Goal: Transaction & Acquisition: Obtain resource

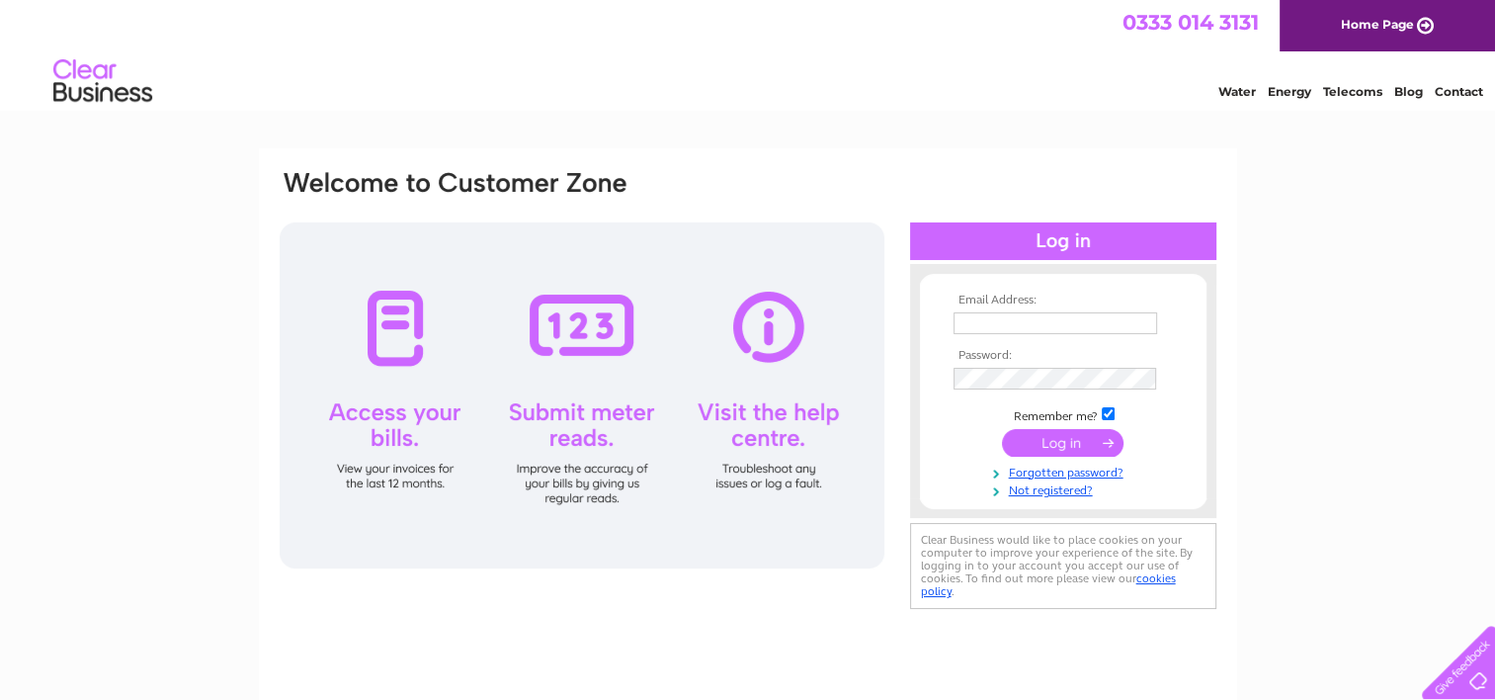
type input "chic@chickippen.com"
click at [1077, 446] on input "submit" at bounding box center [1063, 443] width 122 height 28
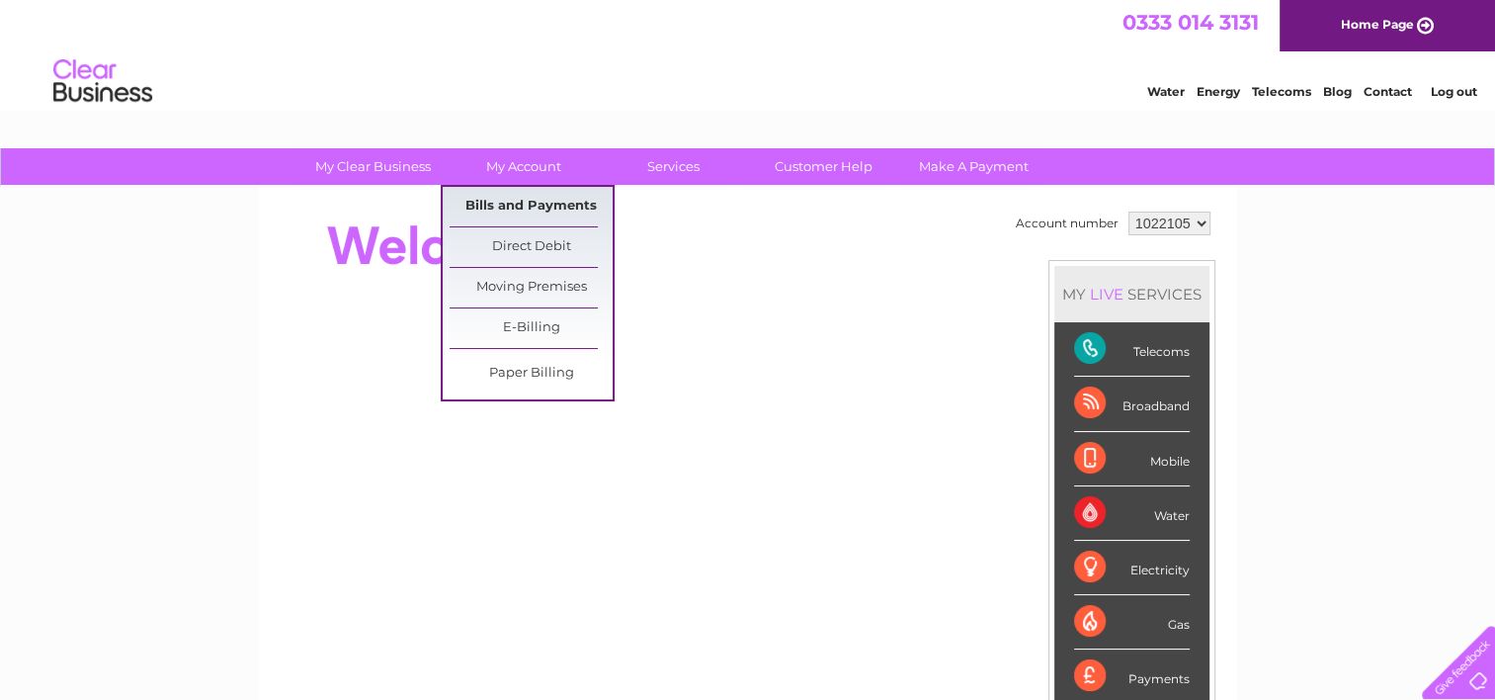
click at [504, 207] on link "Bills and Payments" at bounding box center [531, 207] width 163 height 40
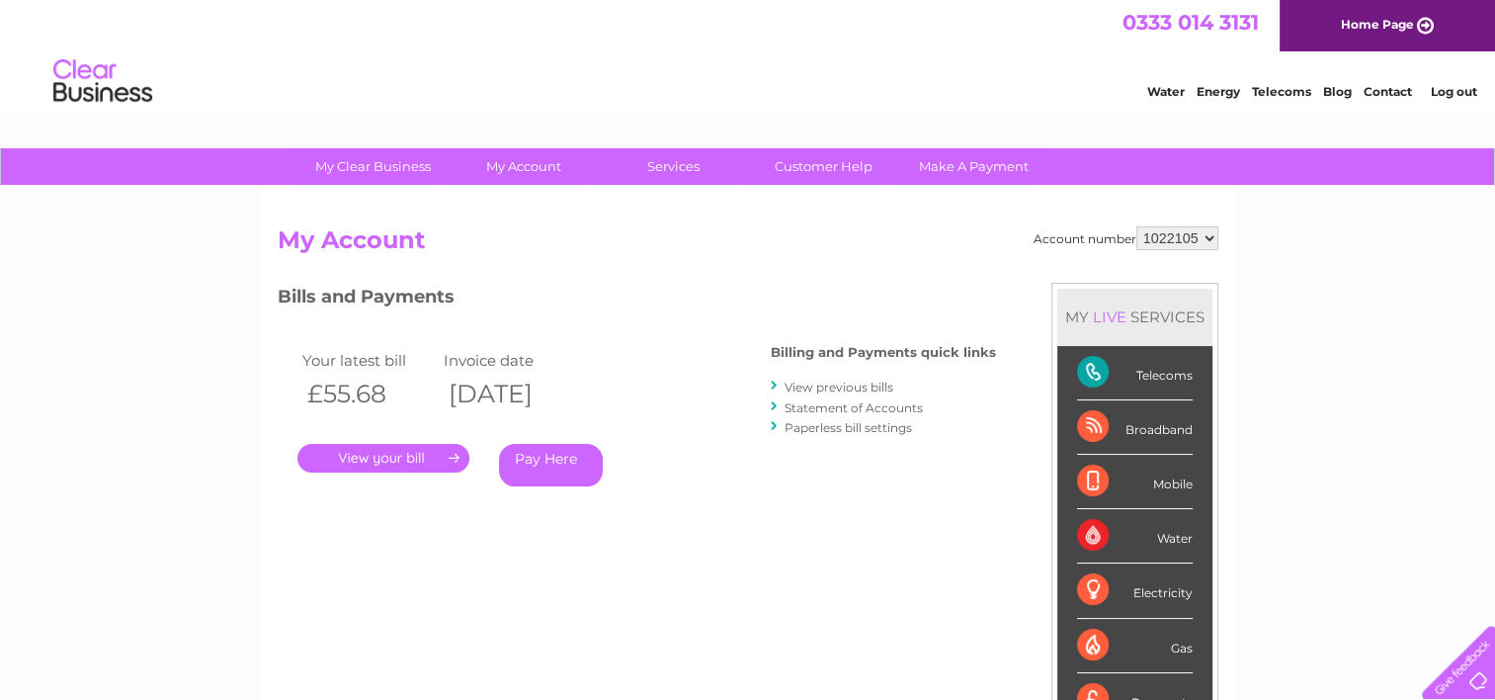
click at [427, 452] on link "." at bounding box center [383, 458] width 172 height 29
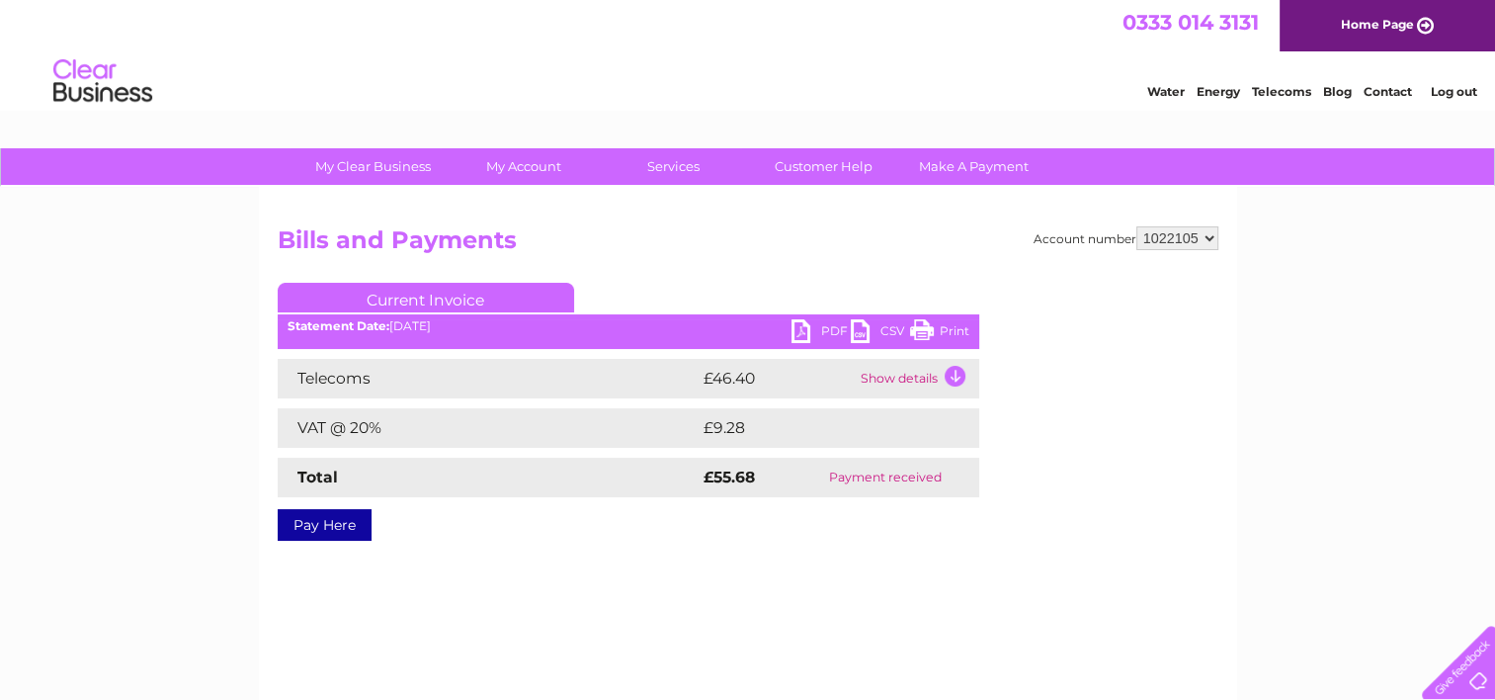
click at [826, 328] on link "PDF" at bounding box center [820, 333] width 59 height 29
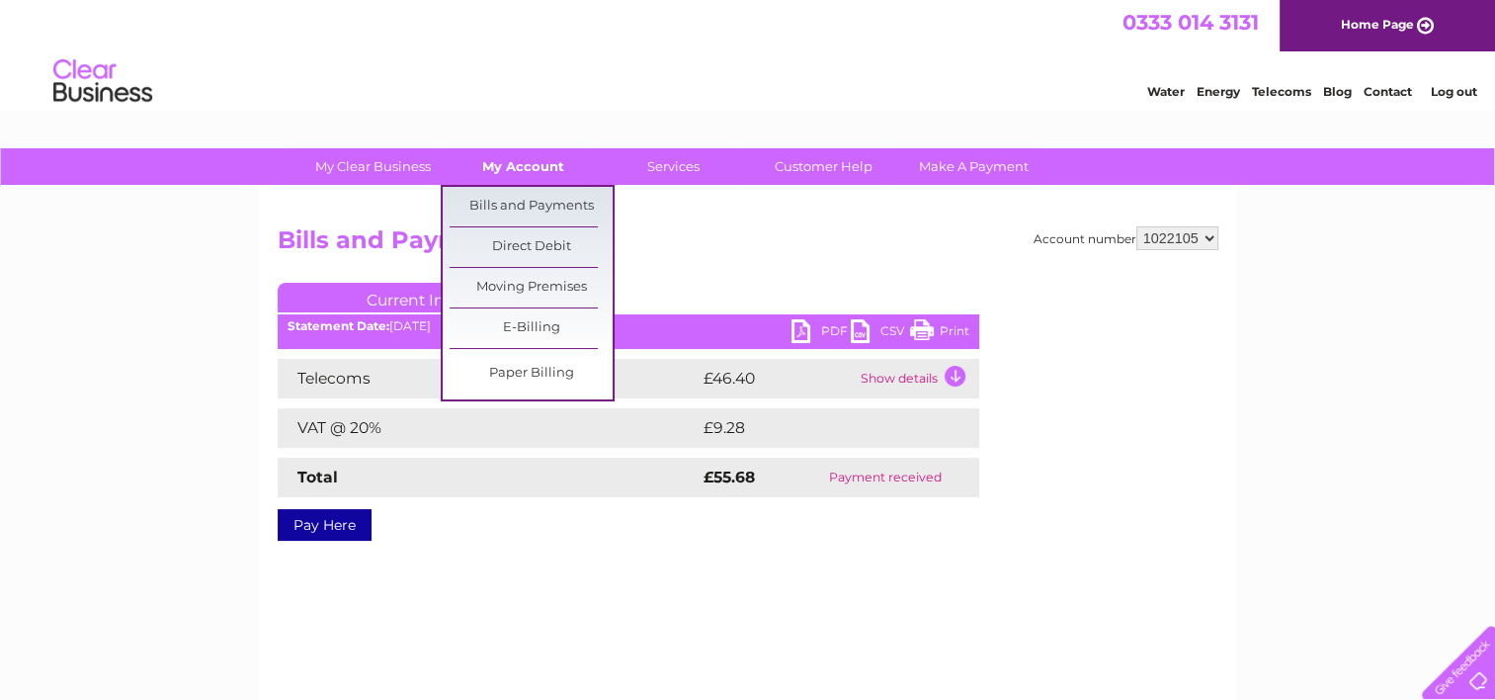
click at [543, 162] on link "My Account" at bounding box center [523, 166] width 163 height 37
click at [526, 202] on link "Bills and Payments" at bounding box center [531, 207] width 163 height 40
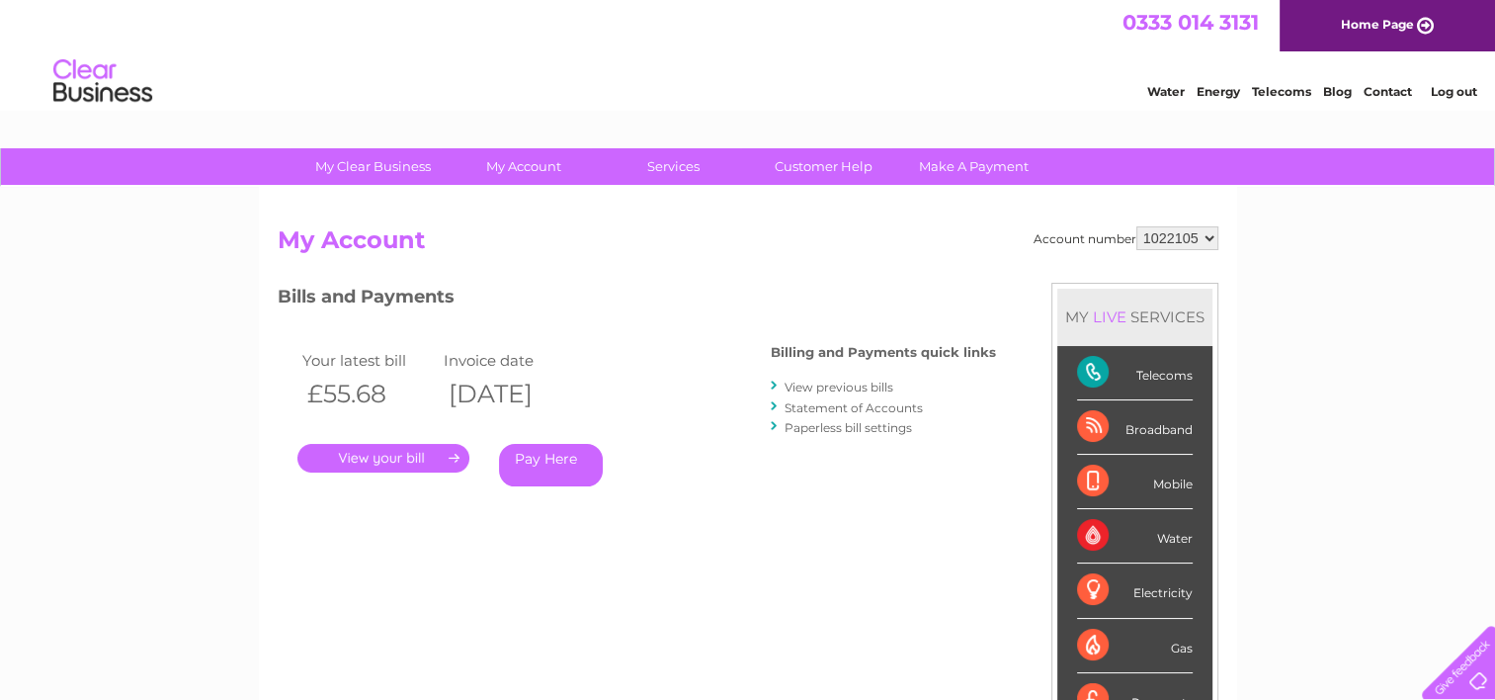
click at [841, 383] on link "View previous bills" at bounding box center [839, 386] width 109 height 15
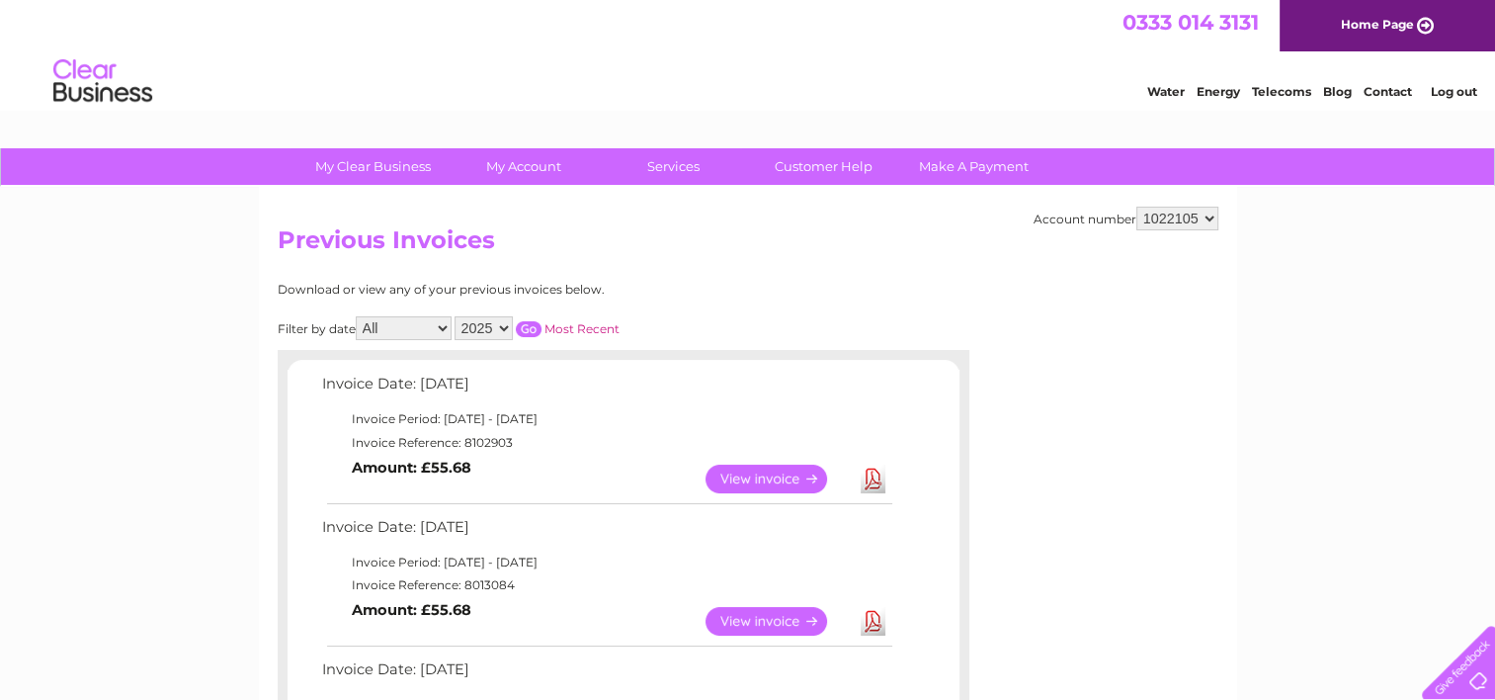
click at [880, 621] on link "Download" at bounding box center [873, 621] width 25 height 29
